Goal: Information Seeking & Learning: Learn about a topic

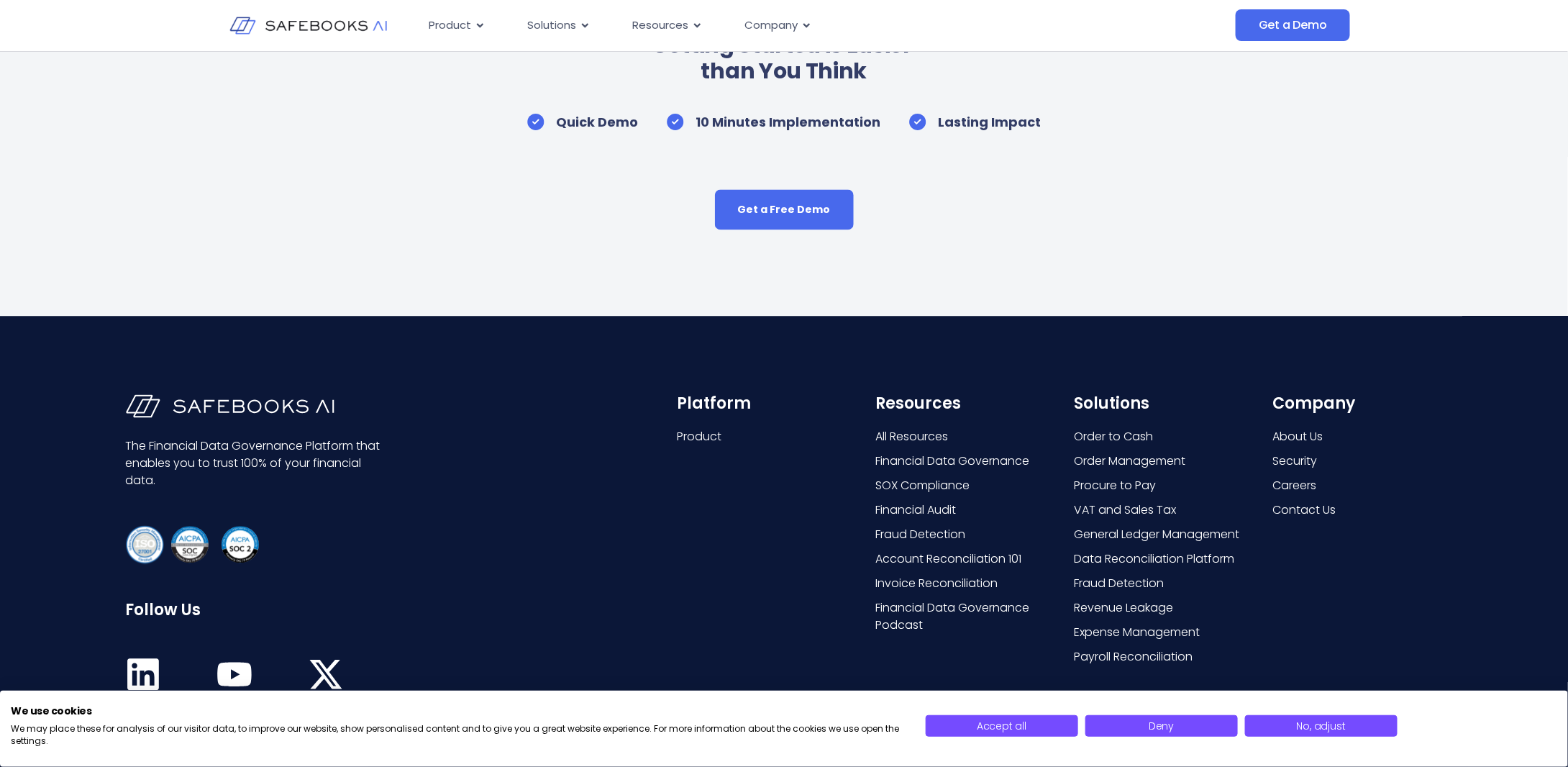
scroll to position [6981, 0]
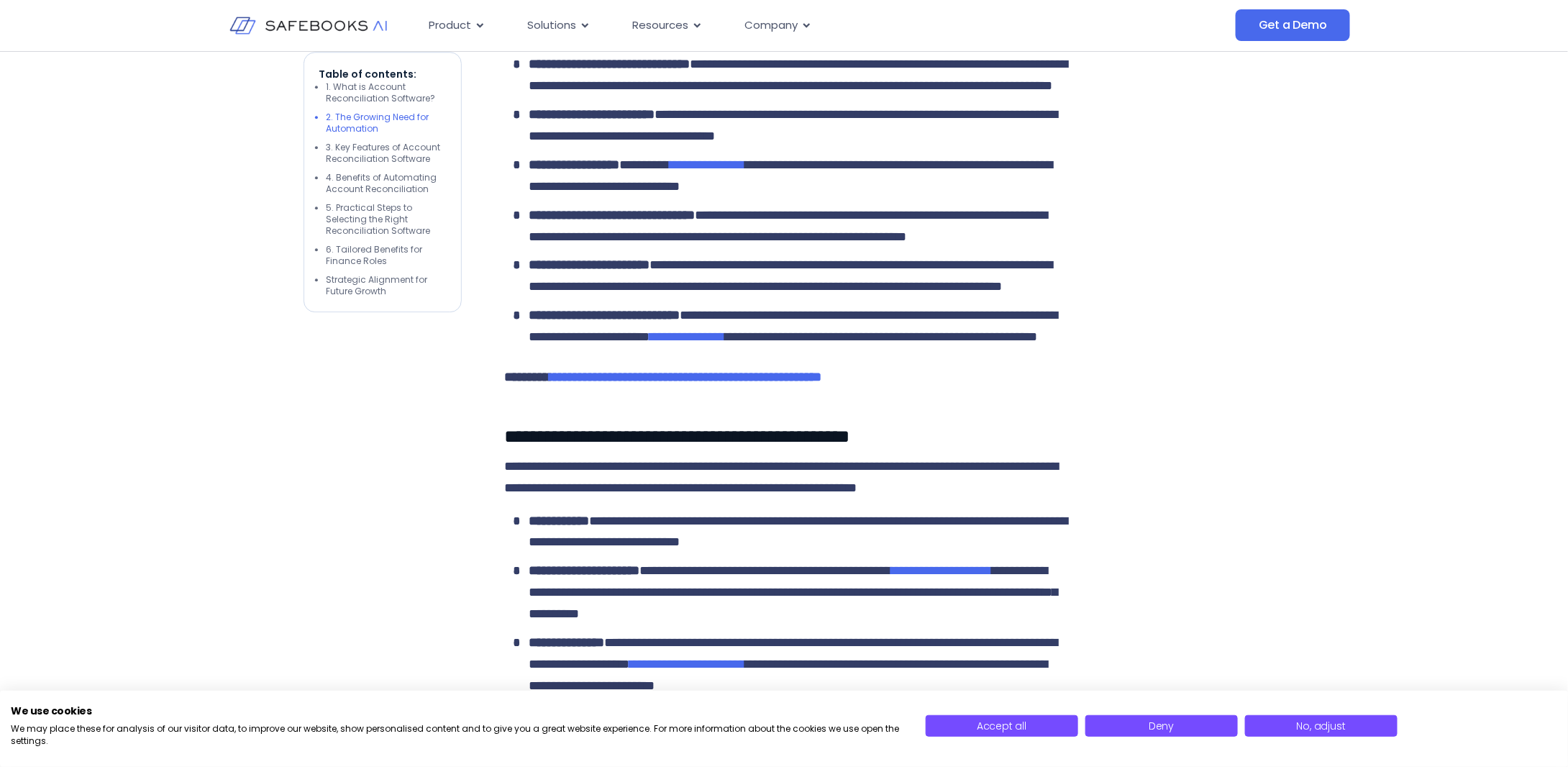
scroll to position [2015, 0]
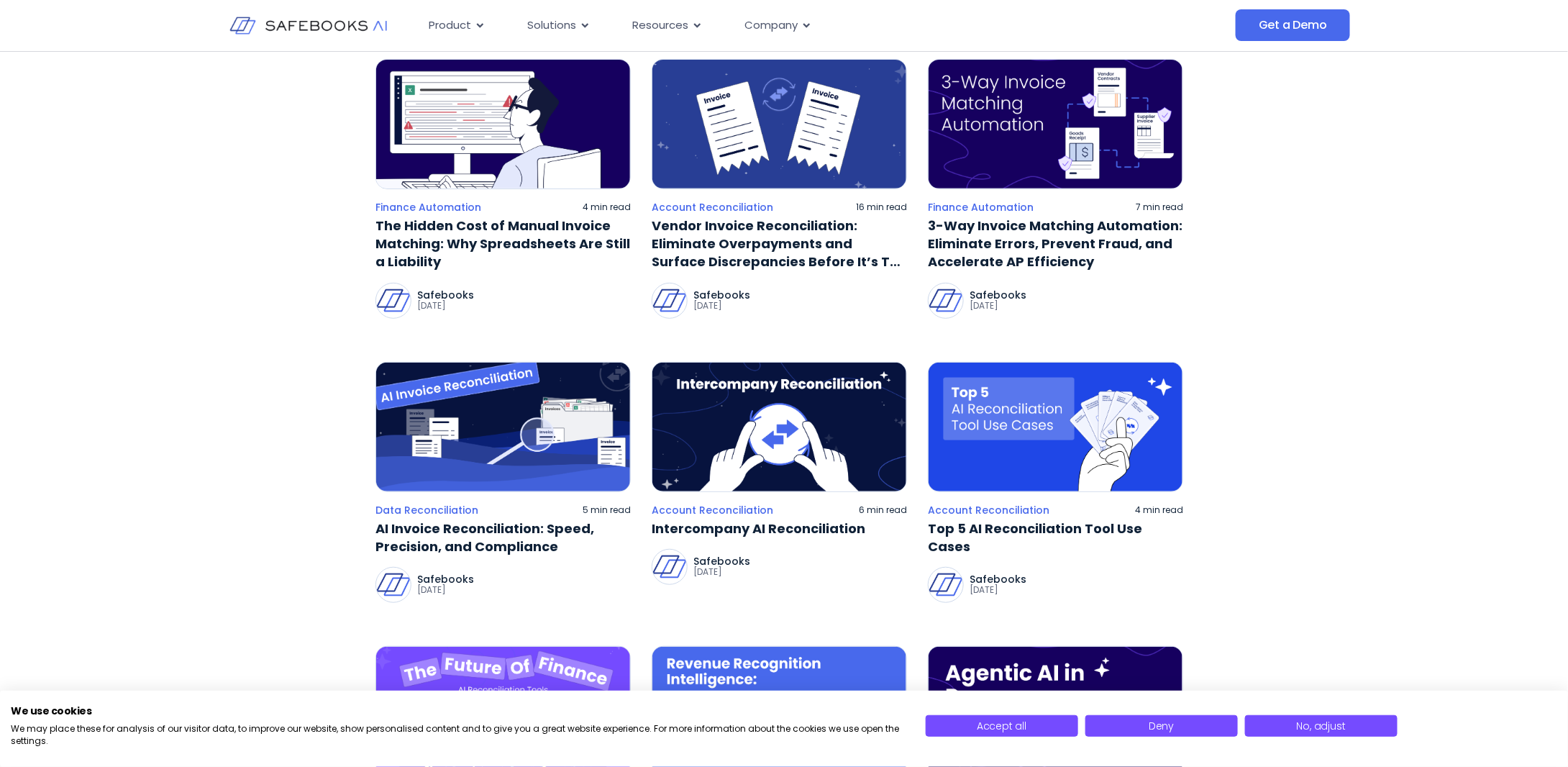
scroll to position [288, 0]
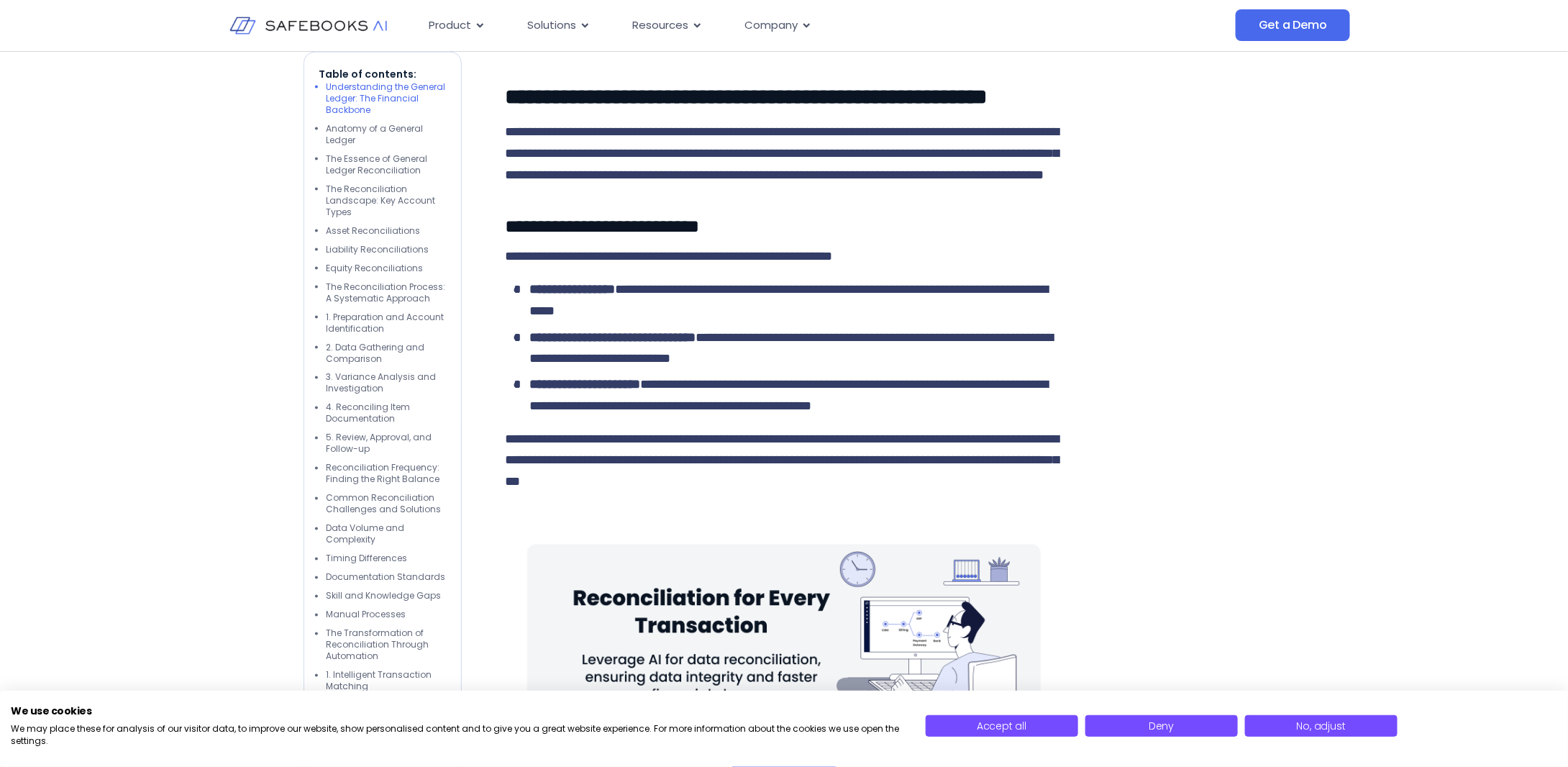
scroll to position [935, 0]
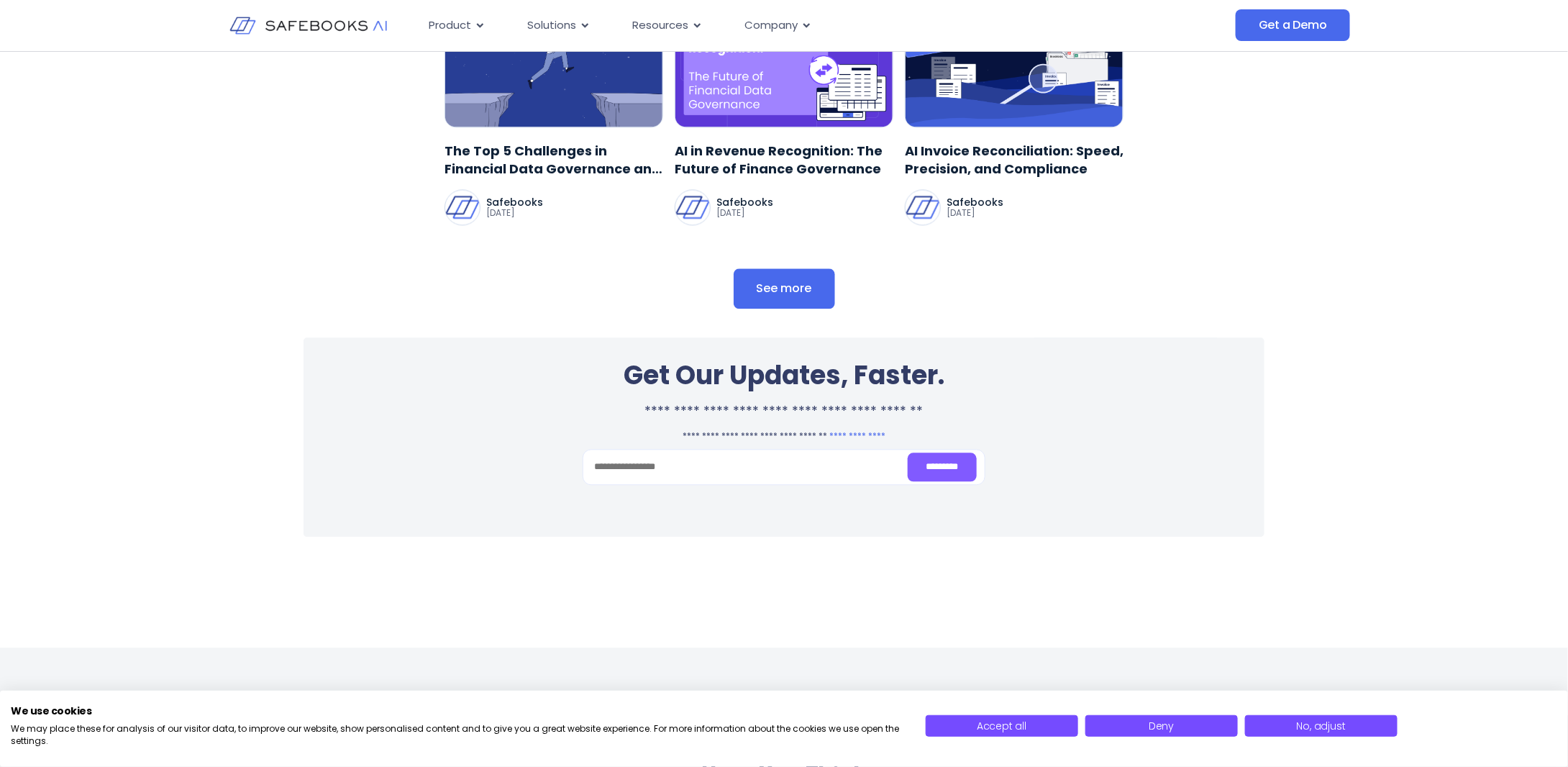
scroll to position [9716, 0]
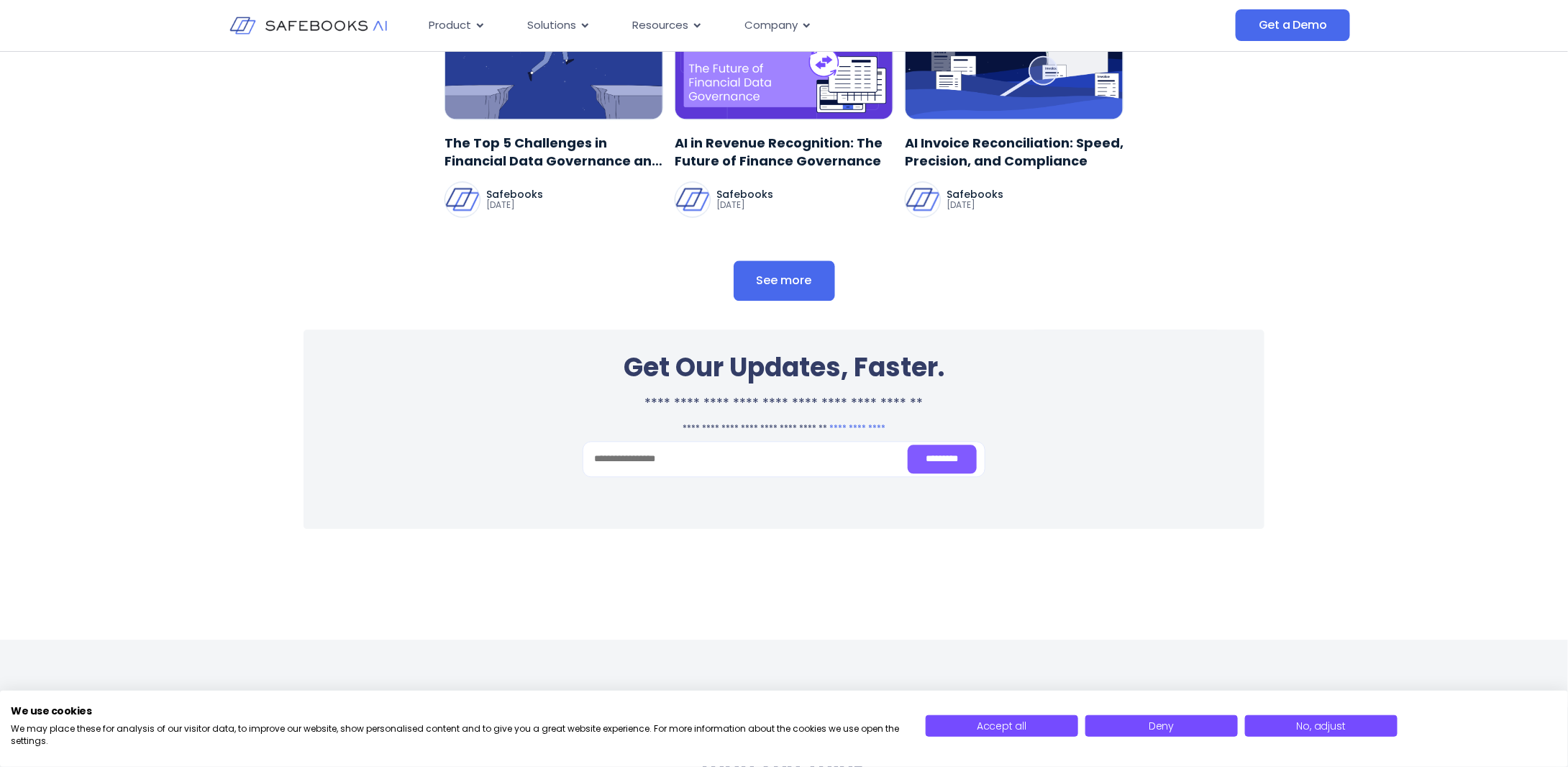
drag, startPoint x: 509, startPoint y: 188, endPoint x: 1074, endPoint y: 380, distance: 596.7
click at [483, 302] on div "You may also like The Top 5 Challenges in Financial Data Governance and How to …" at bounding box center [784, 113] width 679 height 377
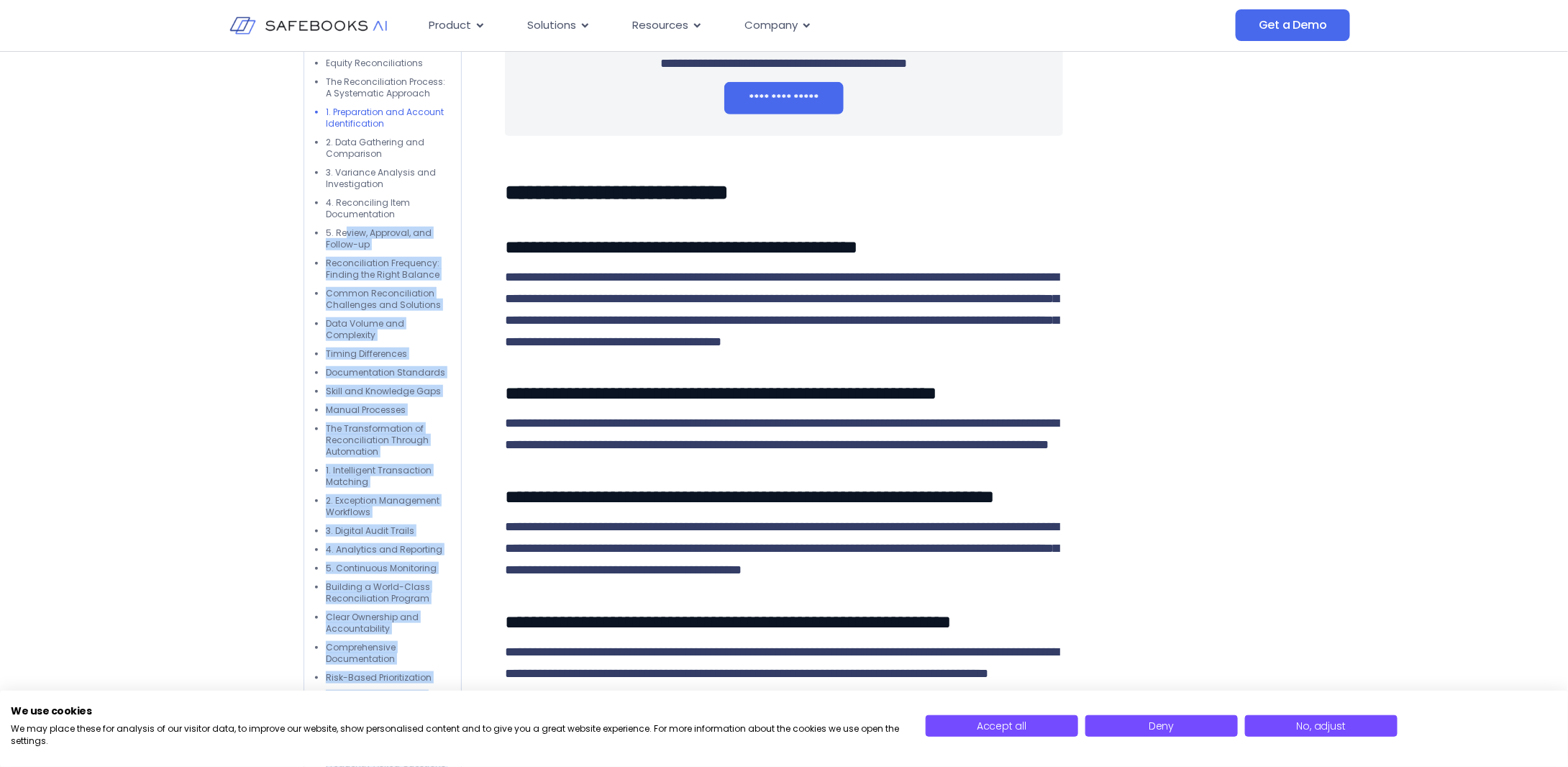
scroll to position [8492, 0]
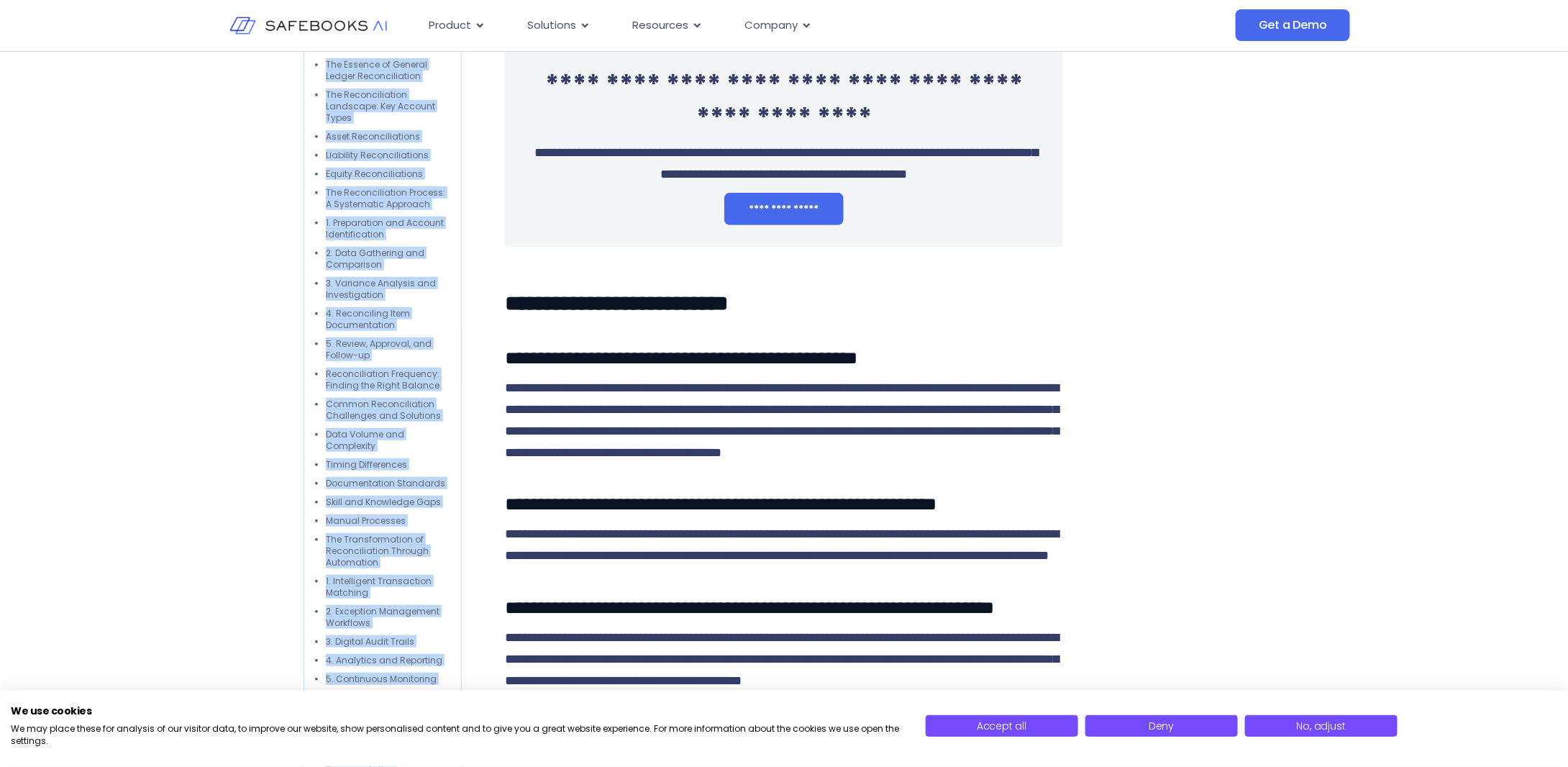
drag, startPoint x: 457, startPoint y: 543, endPoint x: 317, endPoint y: 74, distance: 489.4
click at [317, 74] on div "Table of contents: Understanding the General Ledger: The Financial Backbone Ana…" at bounding box center [382, 531] width 158 height 1147
copy div "Table of contents: Understanding the General Ledger: The Financial Backbone Ana…"
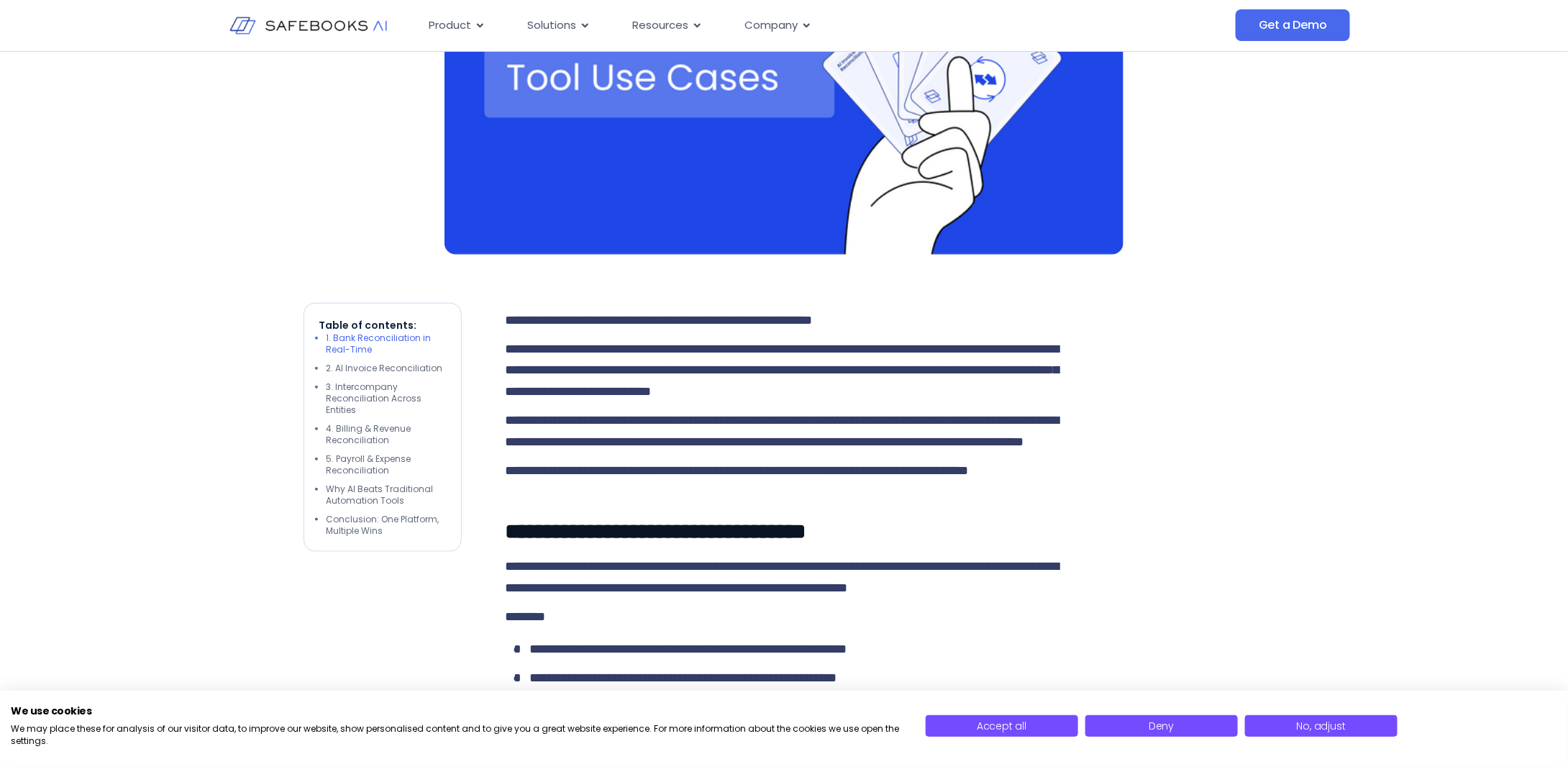
scroll to position [216, 0]
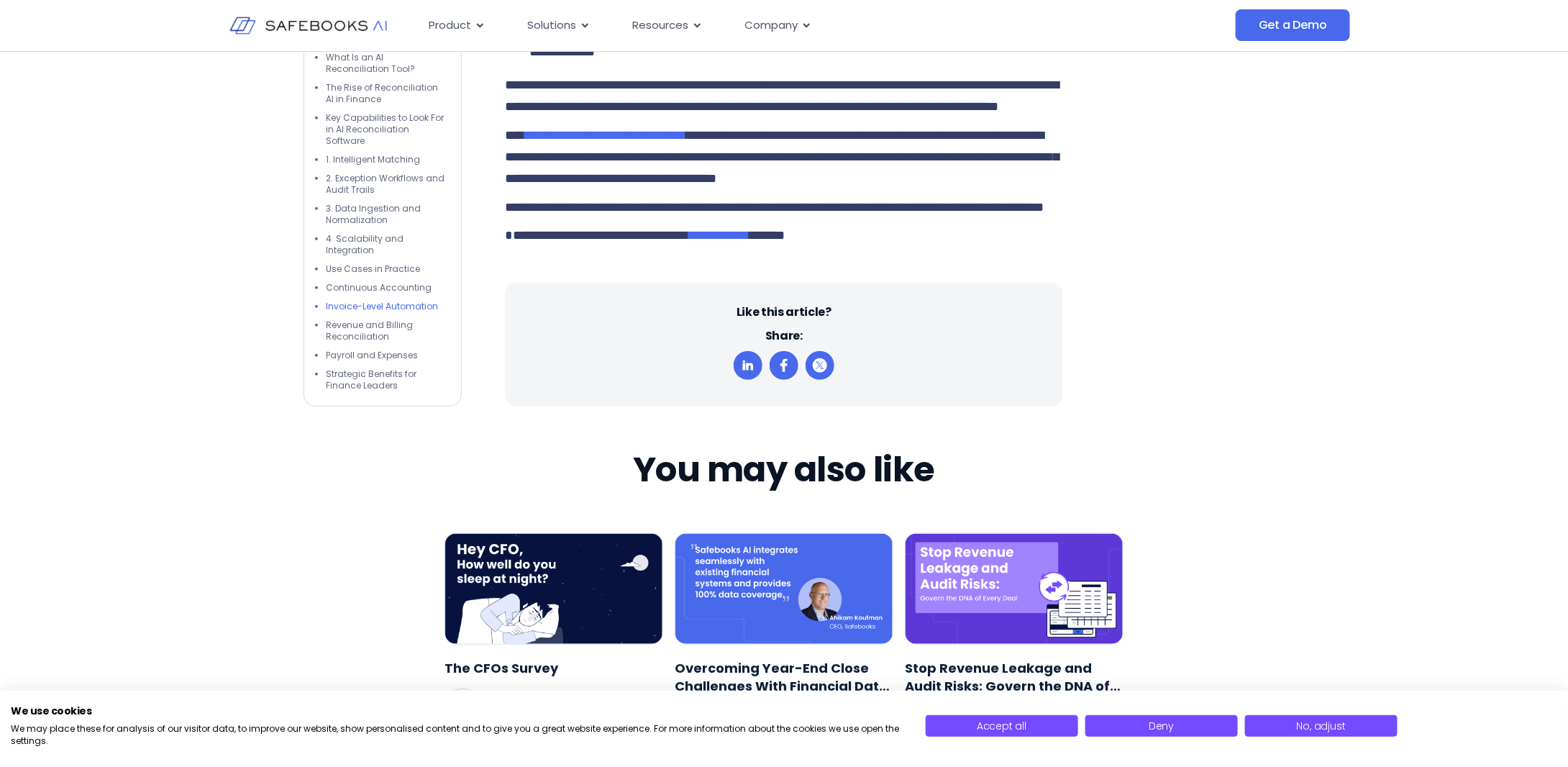
scroll to position [3383, 0]
